Goal: Information Seeking & Learning: Check status

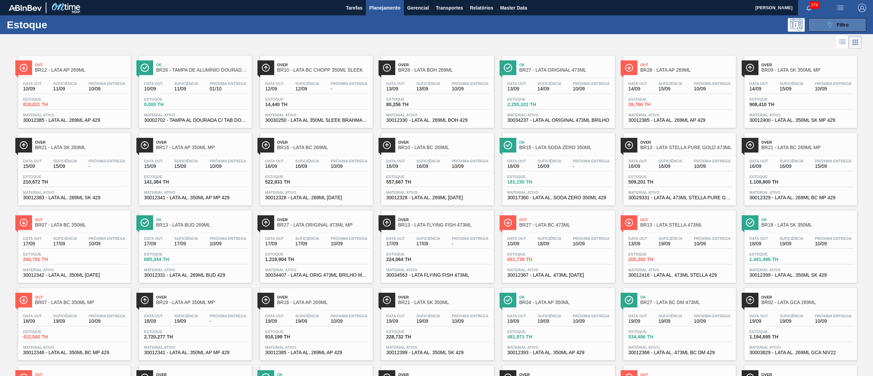
click at [834, 27] on div "089F7B8B-B2A5-4AFE-B5C0-19BA573D28AC Filtro" at bounding box center [837, 25] width 23 height 8
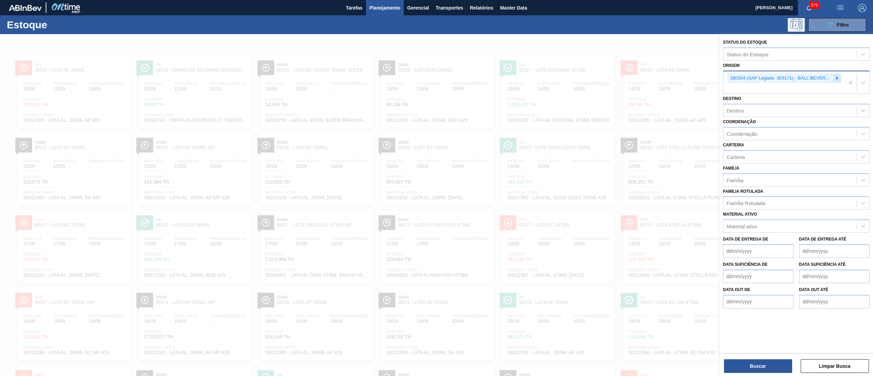
click at [838, 77] on icon at bounding box center [837, 78] width 5 height 5
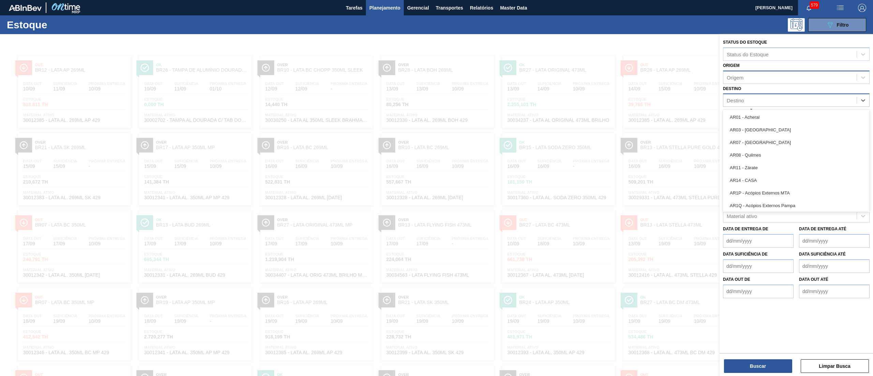
click at [784, 104] on div "Destino" at bounding box center [789, 100] width 133 height 10
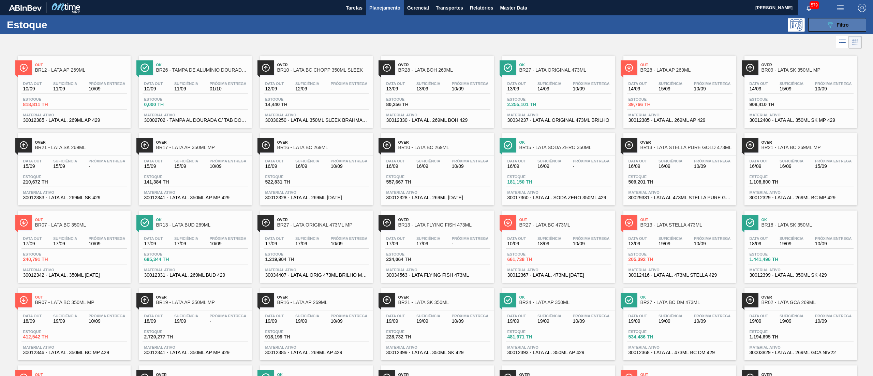
click at [820, 29] on button "089F7B8B-B2A5-4AFE-B5C0-19BA573D28AC Filtro" at bounding box center [837, 25] width 58 height 14
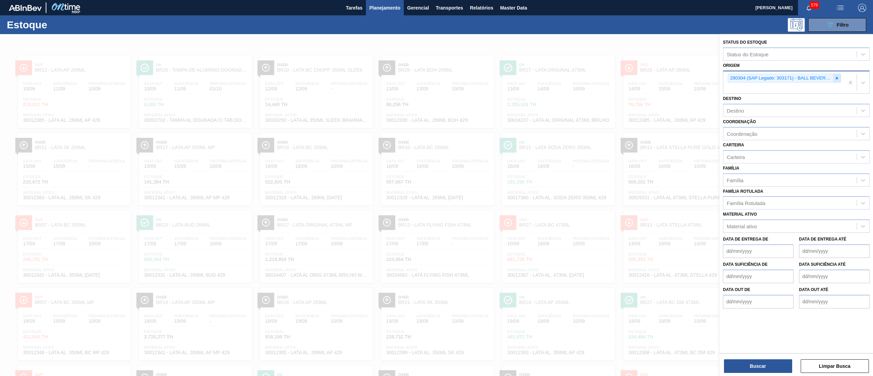
click at [836, 77] on icon at bounding box center [837, 78] width 5 height 5
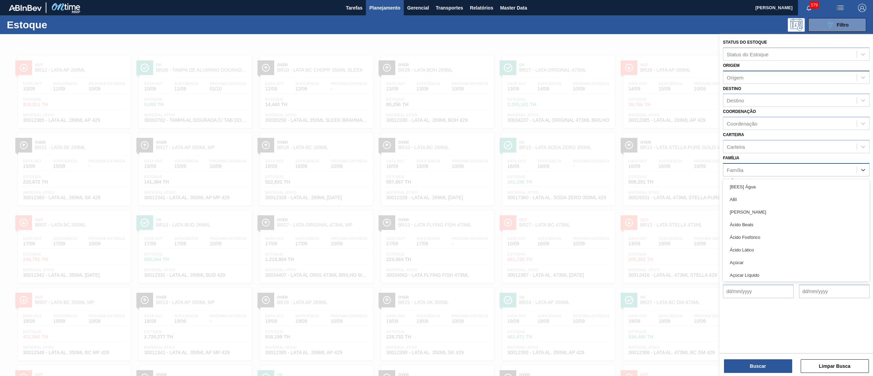
click at [748, 169] on div "Família" at bounding box center [789, 170] width 133 height 10
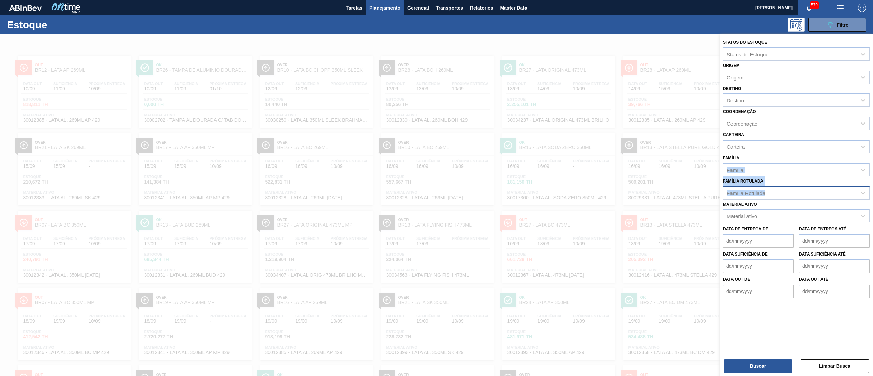
drag, startPoint x: 766, startPoint y: 157, endPoint x: 764, endPoint y: 195, distance: 37.9
click at [764, 195] on div "Status do Estoque Status do Estoque Origem Origem Destino Destino Coordenação C…" at bounding box center [796, 167] width 153 height 267
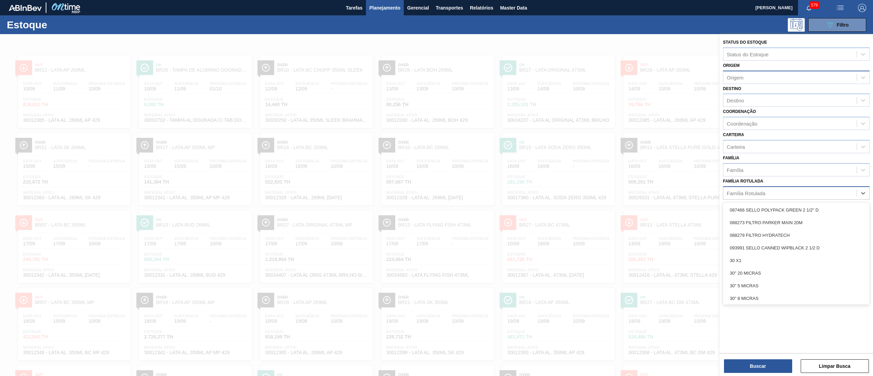
click at [764, 195] on div "Família Rotulada" at bounding box center [789, 193] width 133 height 10
type Rotulada "vod"
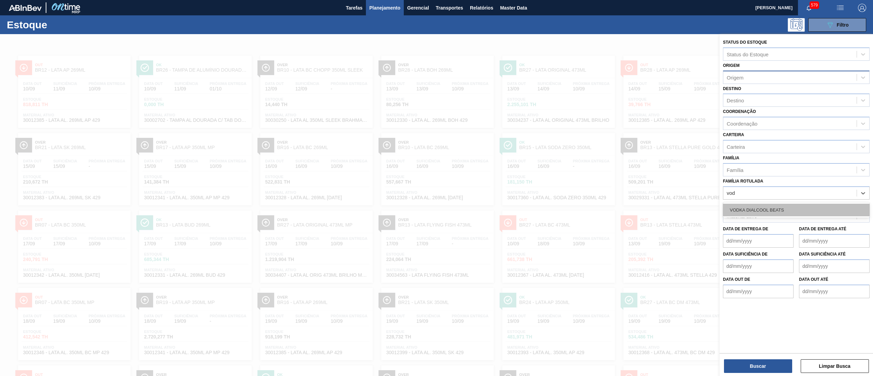
click at [769, 210] on div "VODKA DIALCOOL BEATS" at bounding box center [796, 210] width 147 height 13
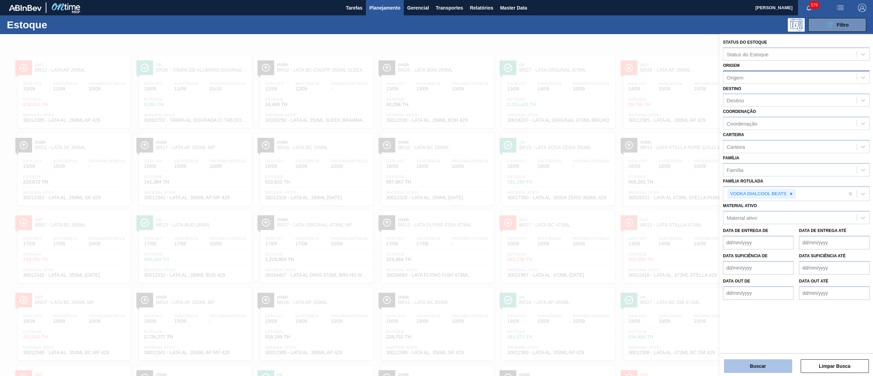
click at [735, 360] on button "Buscar" at bounding box center [758, 366] width 68 height 14
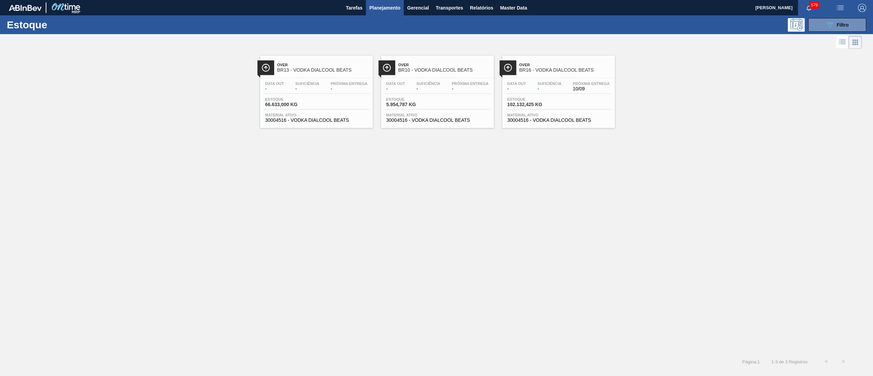
click at [533, 90] on div "Data out - Suficiência - Próxima Entrega 10/09" at bounding box center [559, 88] width 106 height 12
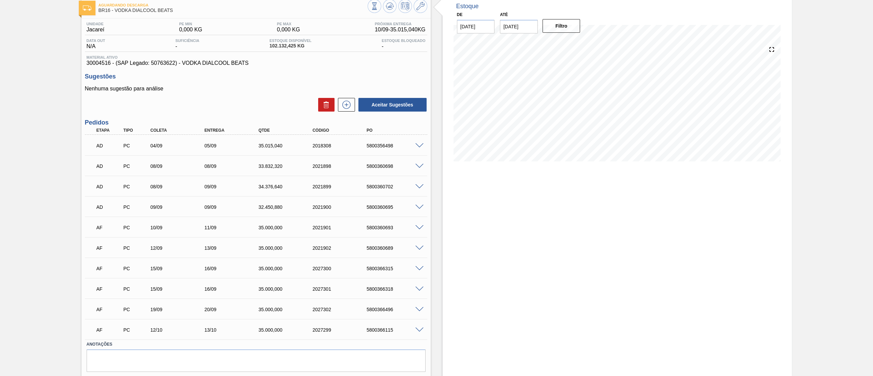
scroll to position [58, 0]
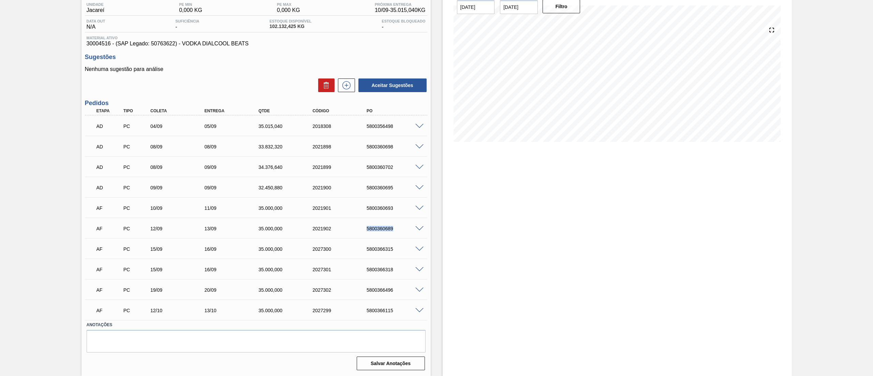
drag, startPoint x: 398, startPoint y: 228, endPoint x: 336, endPoint y: 234, distance: 62.7
click at [336, 234] on div "AF PC 12/09 13/09 35.000,000 2021902 5800360689" at bounding box center [254, 228] width 324 height 14
drag, startPoint x: 400, startPoint y: 207, endPoint x: 344, endPoint y: 204, distance: 55.7
click at [344, 204] on div "AF PC 10/09 11/09 35.000,000 2021901 5800360693" at bounding box center [254, 208] width 324 height 14
copy div "5800360693"
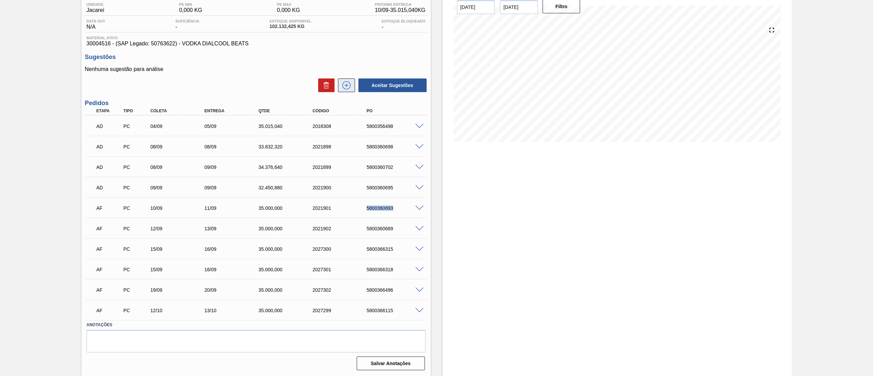
click at [343, 86] on icon at bounding box center [346, 85] width 11 height 8
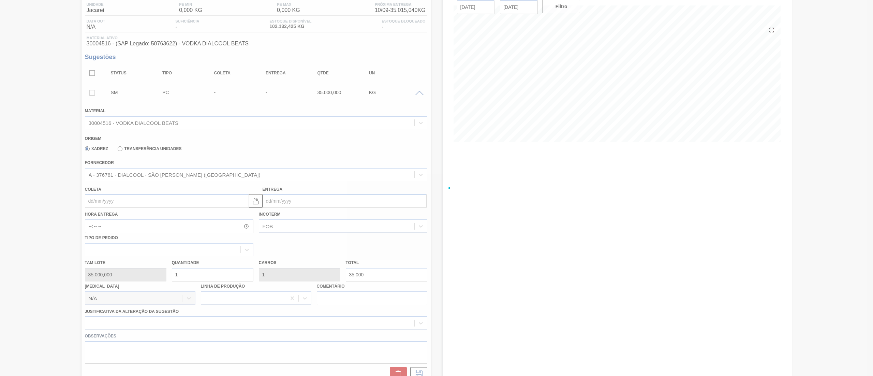
click at [165, 203] on div at bounding box center [436, 188] width 873 height 376
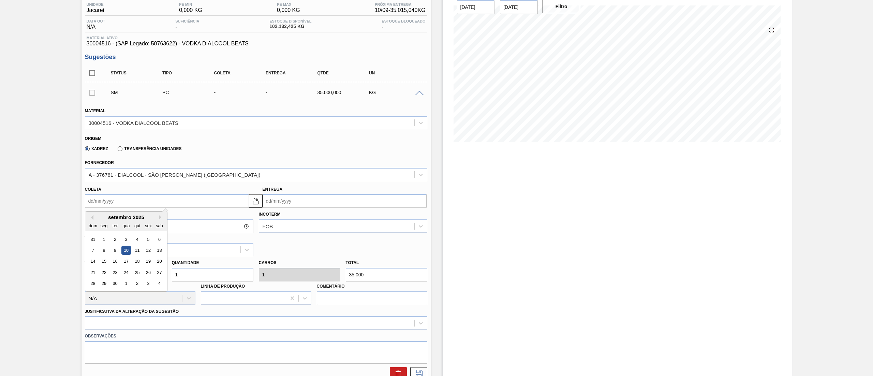
click at [165, 203] on input "Coleta" at bounding box center [167, 201] width 164 height 14
click at [147, 253] on div "12" at bounding box center [148, 250] width 9 height 9
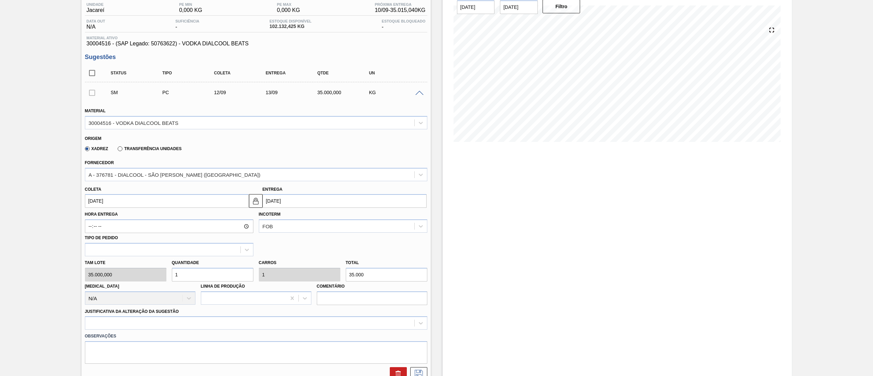
type input "12/09/2025"
type input "13/09/2025"
click at [189, 275] on input "1" at bounding box center [213, 275] width 82 height 14
click at [110, 331] on label "Observações" at bounding box center [256, 336] width 342 height 10
click at [107, 313] on label "Justificativa da Alteração da Sugestão" at bounding box center [132, 311] width 94 height 5
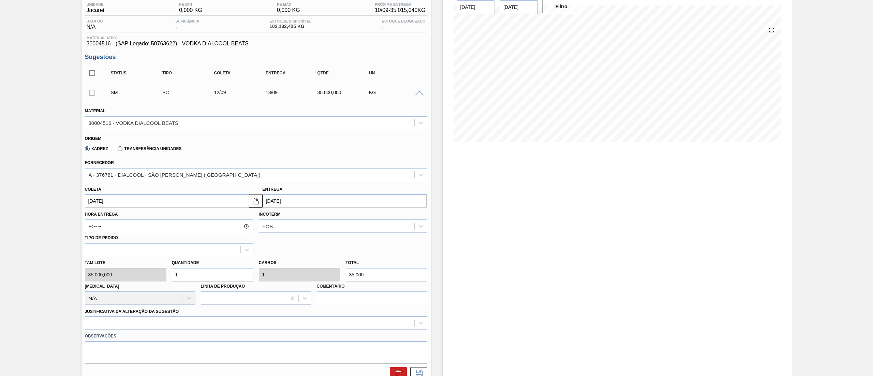
click at [89, 320] on Sugestão "Justificativa da Alteração da Sugestão" at bounding box center [89, 323] width 1 height 6
click at [109, 323] on div "Select is focused ,type to refine list, press Down to open the menu," at bounding box center [256, 322] width 342 height 13
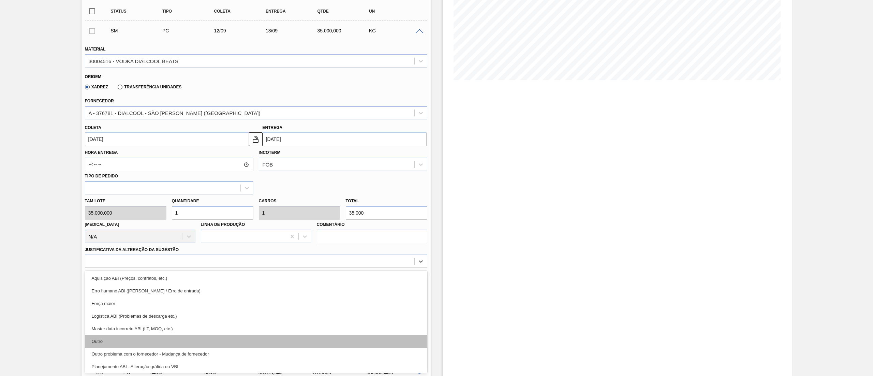
click at [115, 344] on div "Outro" at bounding box center [256, 341] width 342 height 13
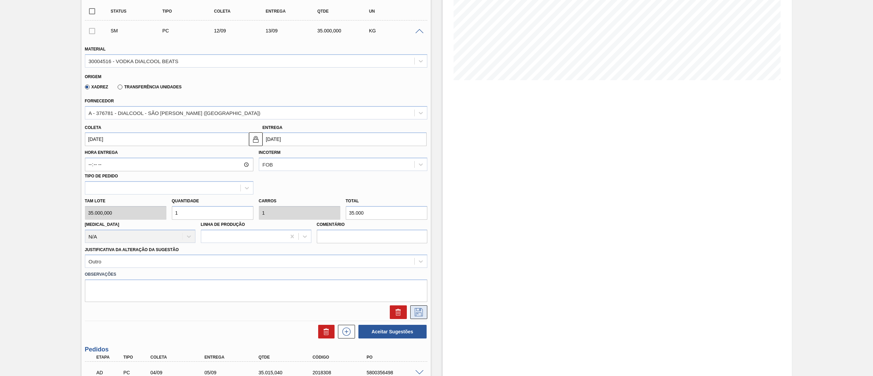
click at [416, 313] on icon at bounding box center [418, 312] width 11 height 8
click at [415, 314] on icon at bounding box center [418, 312] width 11 height 8
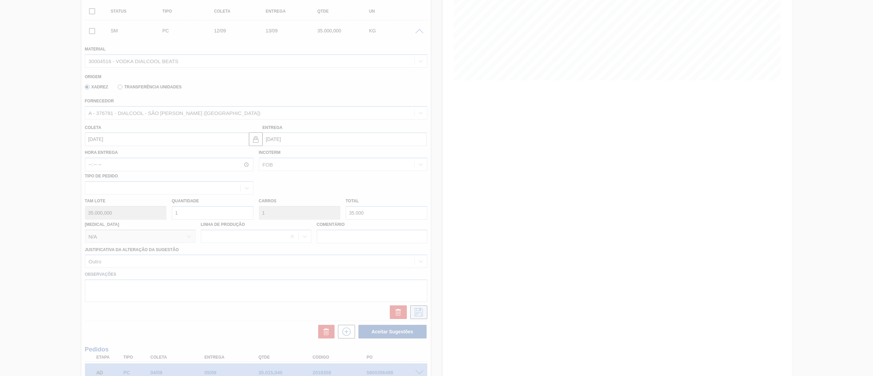
scroll to position [86, 0]
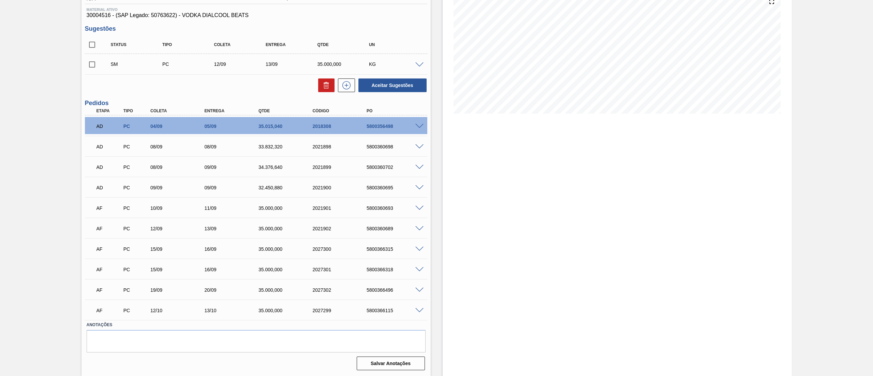
click at [92, 66] on input "checkbox" at bounding box center [92, 64] width 14 height 14
click at [379, 90] on button "Aceitar Sugestões" at bounding box center [392, 85] width 68 height 14
checkbox input "false"
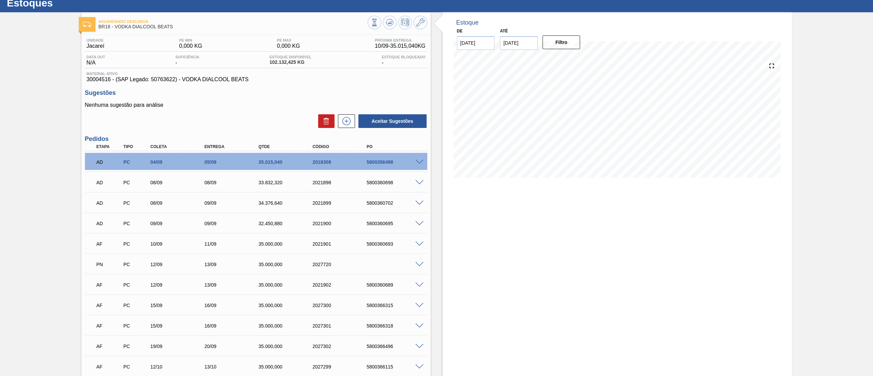
scroll to position [0, 0]
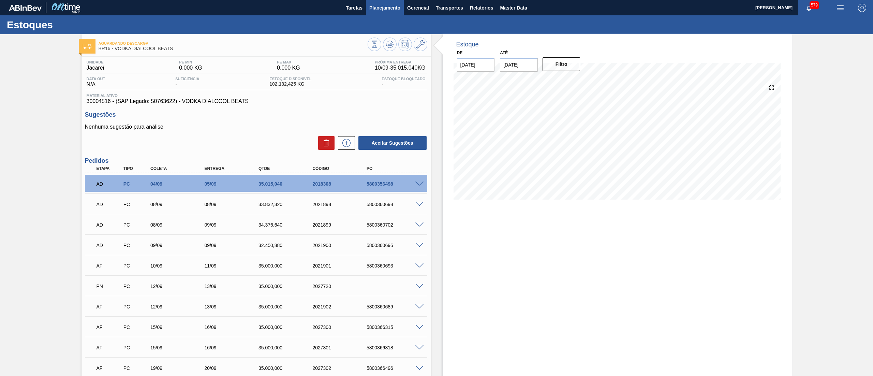
click at [386, 8] on span "Planejamento" at bounding box center [384, 8] width 31 height 8
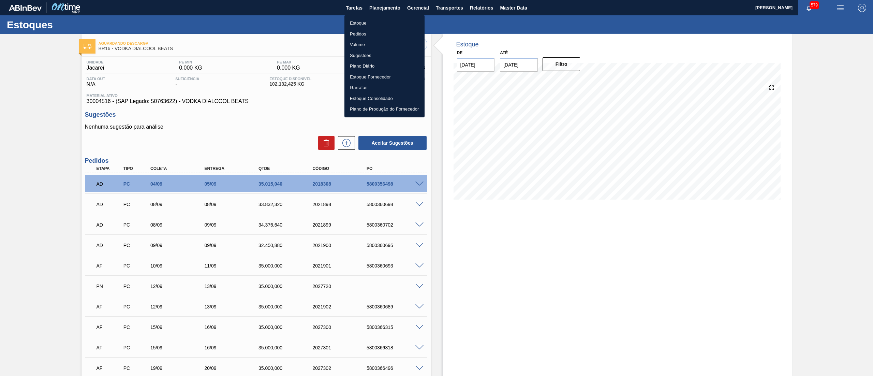
click at [384, 21] on li "Estoque" at bounding box center [384, 23] width 80 height 11
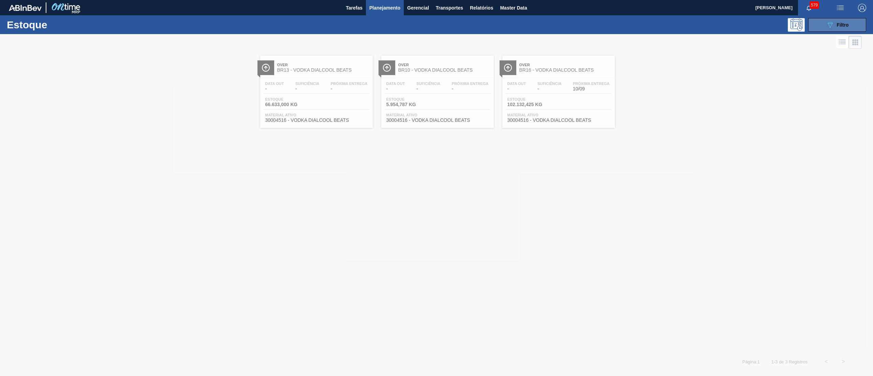
click at [823, 27] on button "089F7B8B-B2A5-4AFE-B5C0-19BA573D28AC Filtro" at bounding box center [837, 25] width 58 height 14
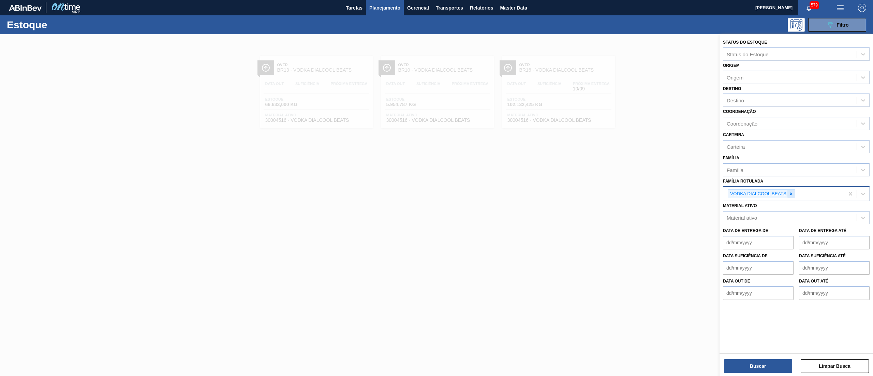
click at [790, 191] on icon at bounding box center [791, 193] width 5 height 5
type Rotulada "a"
type Rotulada "caram"
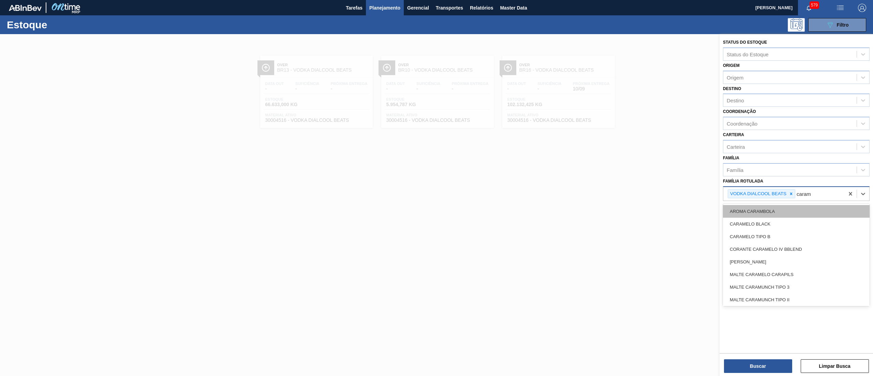
click at [798, 208] on div "AROMA CARAMBOLA" at bounding box center [796, 211] width 147 height 13
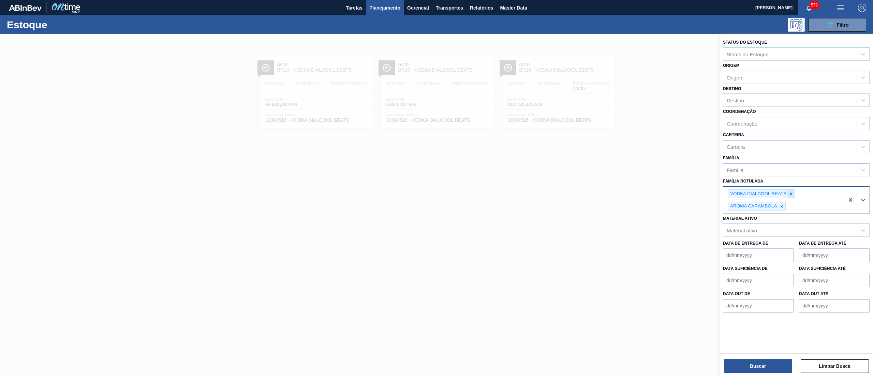
click at [793, 193] on icon at bounding box center [791, 193] width 5 height 5
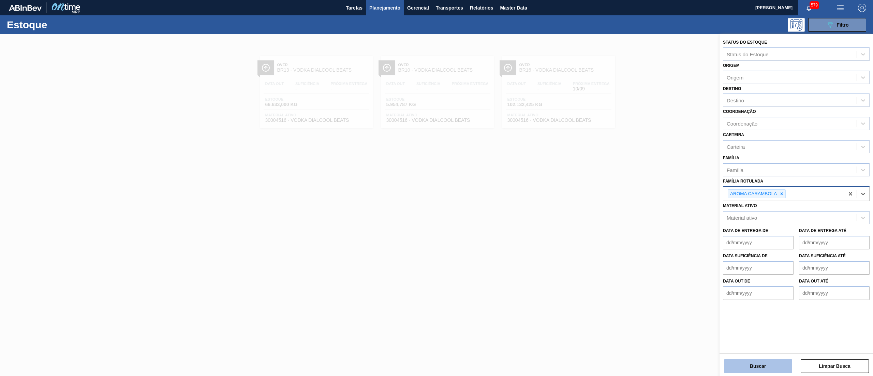
click at [741, 370] on button "Buscar" at bounding box center [758, 366] width 68 height 14
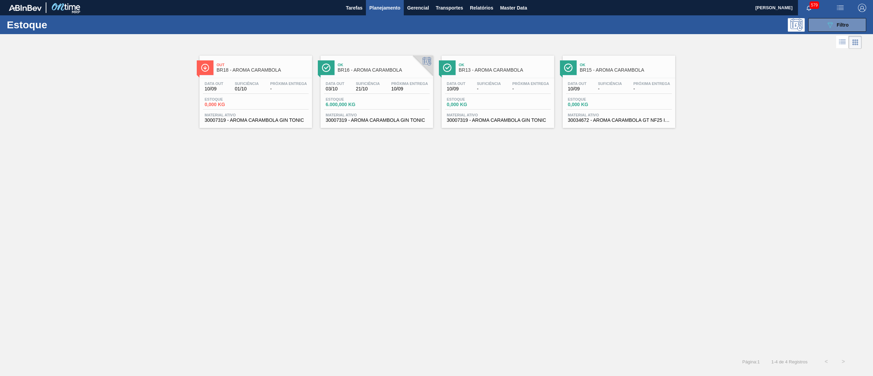
click at [379, 118] on span "30007319 - AROMA CARAMBOLA GIN TONIC" at bounding box center [377, 120] width 102 height 5
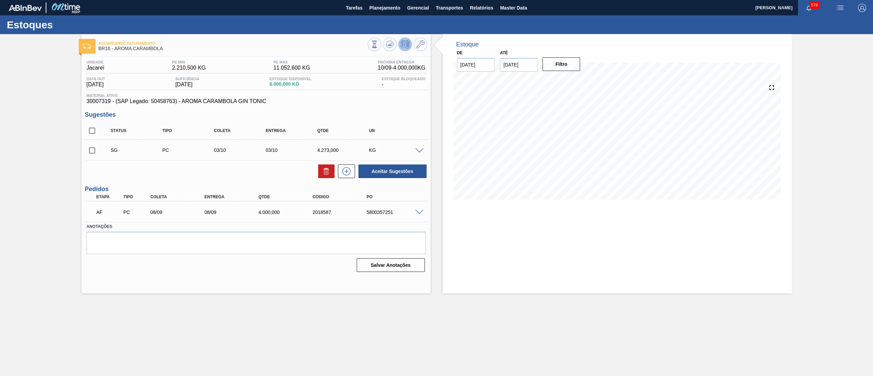
click at [420, 214] on span at bounding box center [419, 212] width 8 height 5
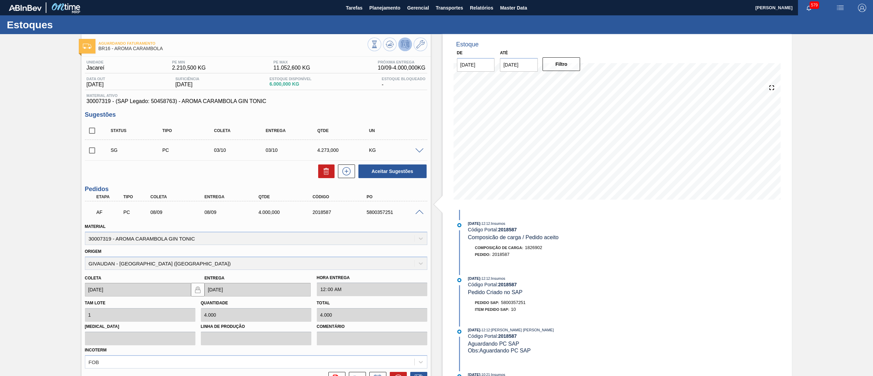
click at [383, 16] on div "Estoques" at bounding box center [436, 24] width 873 height 19
click at [383, 8] on span "Planejamento" at bounding box center [384, 8] width 31 height 8
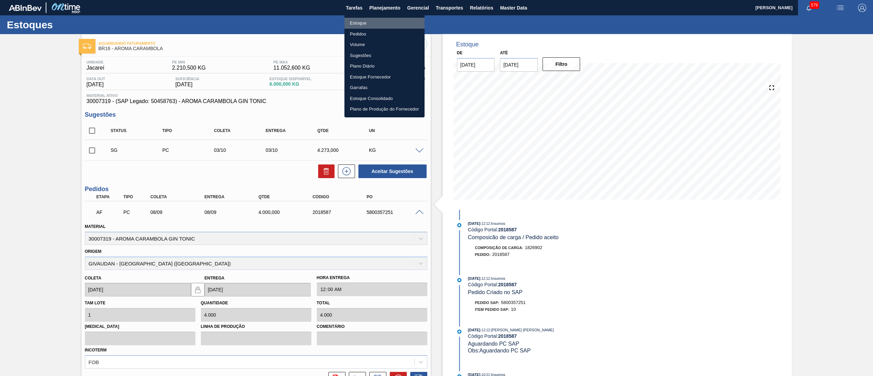
click at [381, 22] on li "Estoque" at bounding box center [384, 23] width 80 height 11
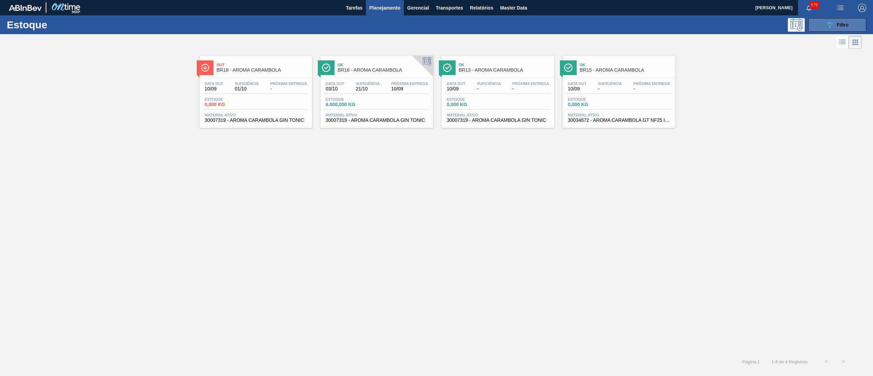
click at [834, 21] on div "089F7B8B-B2A5-4AFE-B5C0-19BA573D28AC Filtro" at bounding box center [837, 25] width 23 height 8
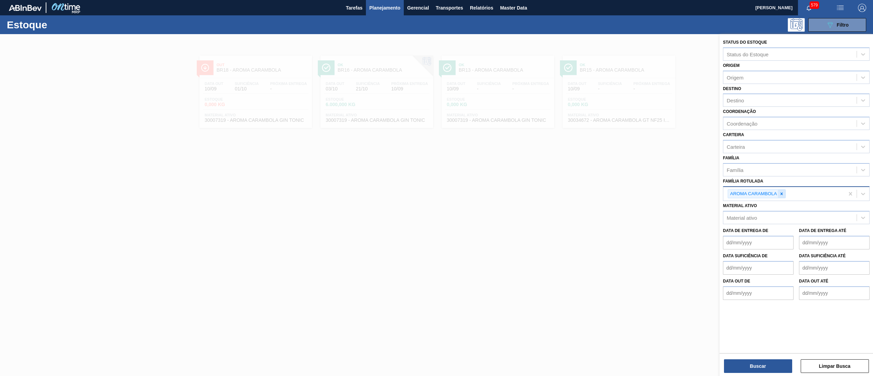
click at [780, 193] on icon at bounding box center [781, 193] width 5 height 5
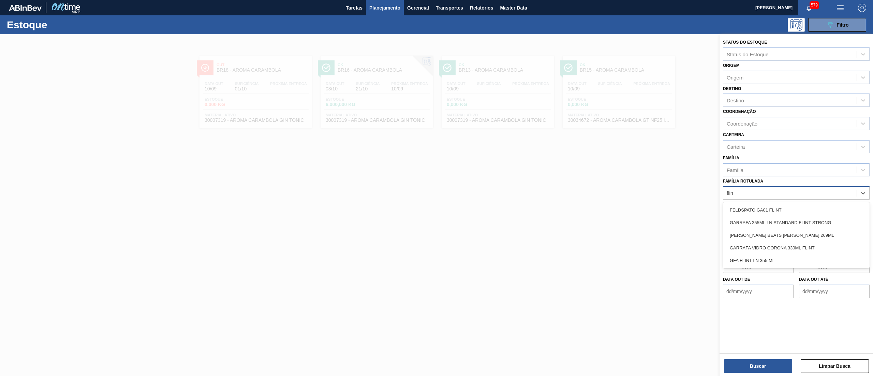
type Rotulada "flint"
click at [793, 233] on div "GARRAFA SK BEATS FLINT 269ML" at bounding box center [796, 235] width 147 height 13
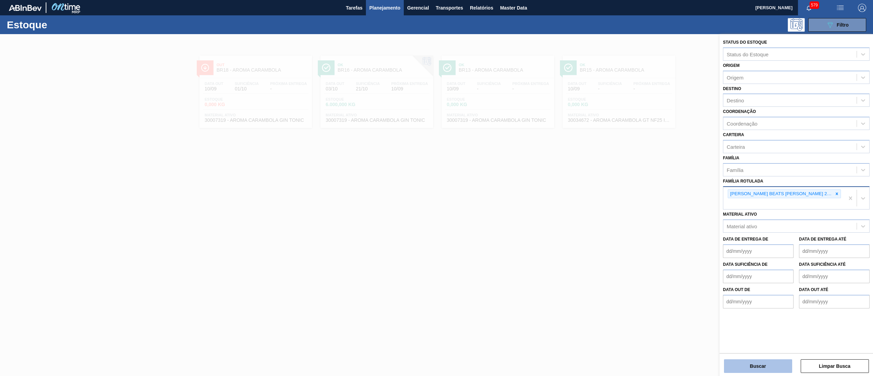
click at [733, 368] on button "Buscar" at bounding box center [758, 366] width 68 height 14
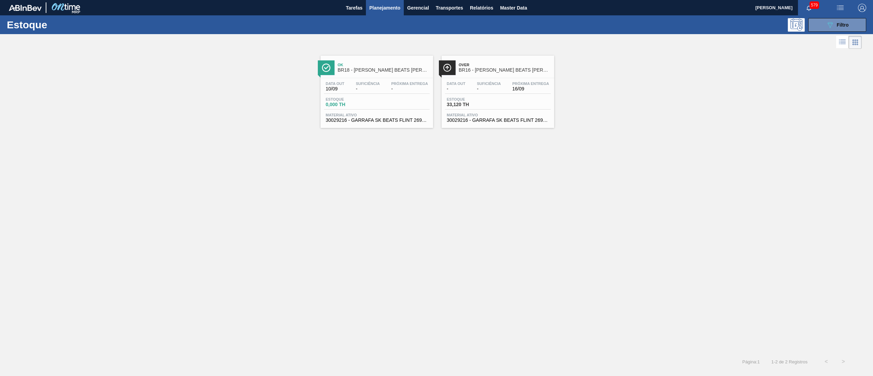
click at [459, 124] on div "Data out - Suficiência - Próxima Entrega 16/09 Estoque 33,120 TH Material ativo…" at bounding box center [498, 101] width 113 height 46
